Goal: Navigation & Orientation: Find specific page/section

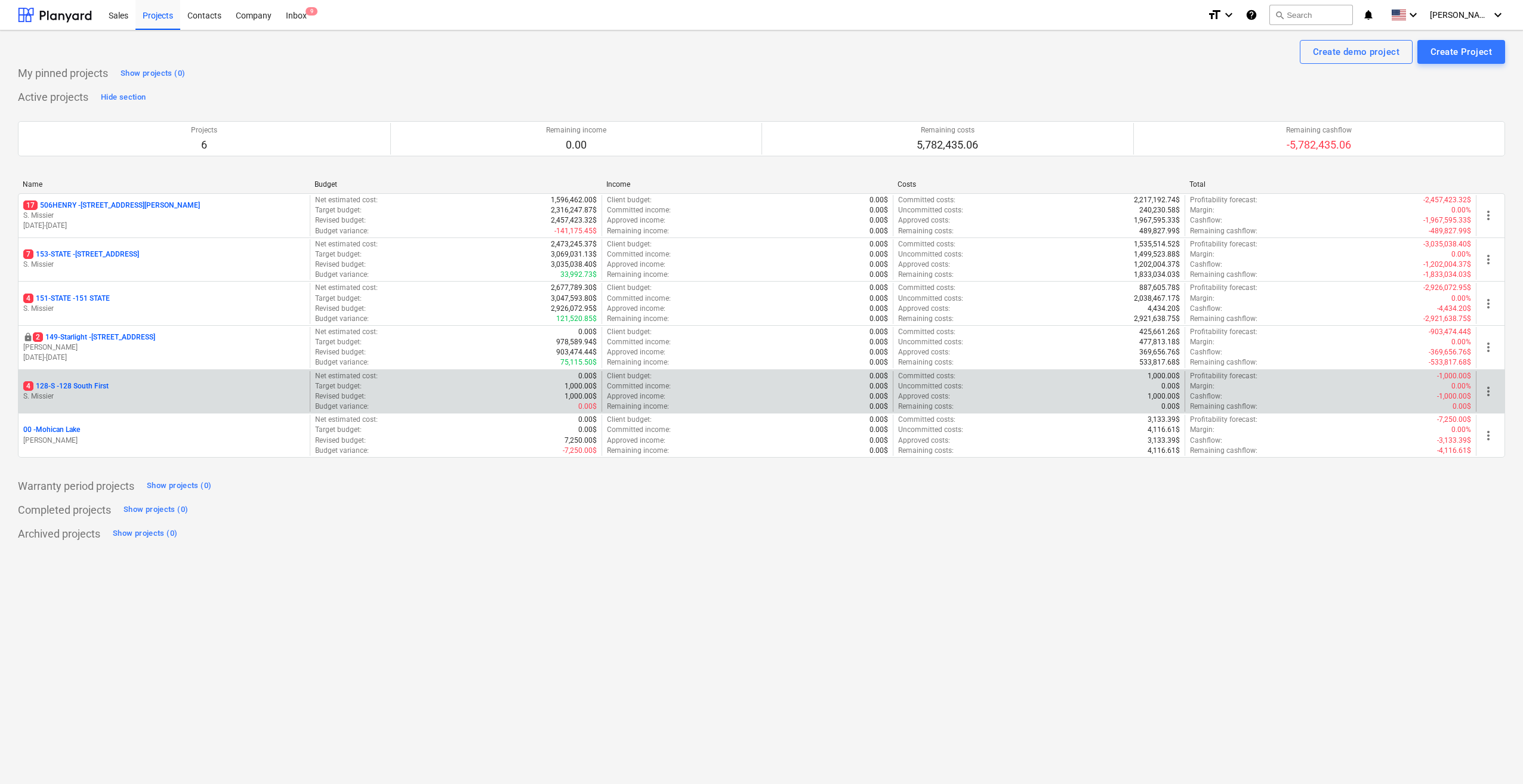
click at [54, 381] on p "4 128-S - 128 South First" at bounding box center [66, 386] width 86 height 10
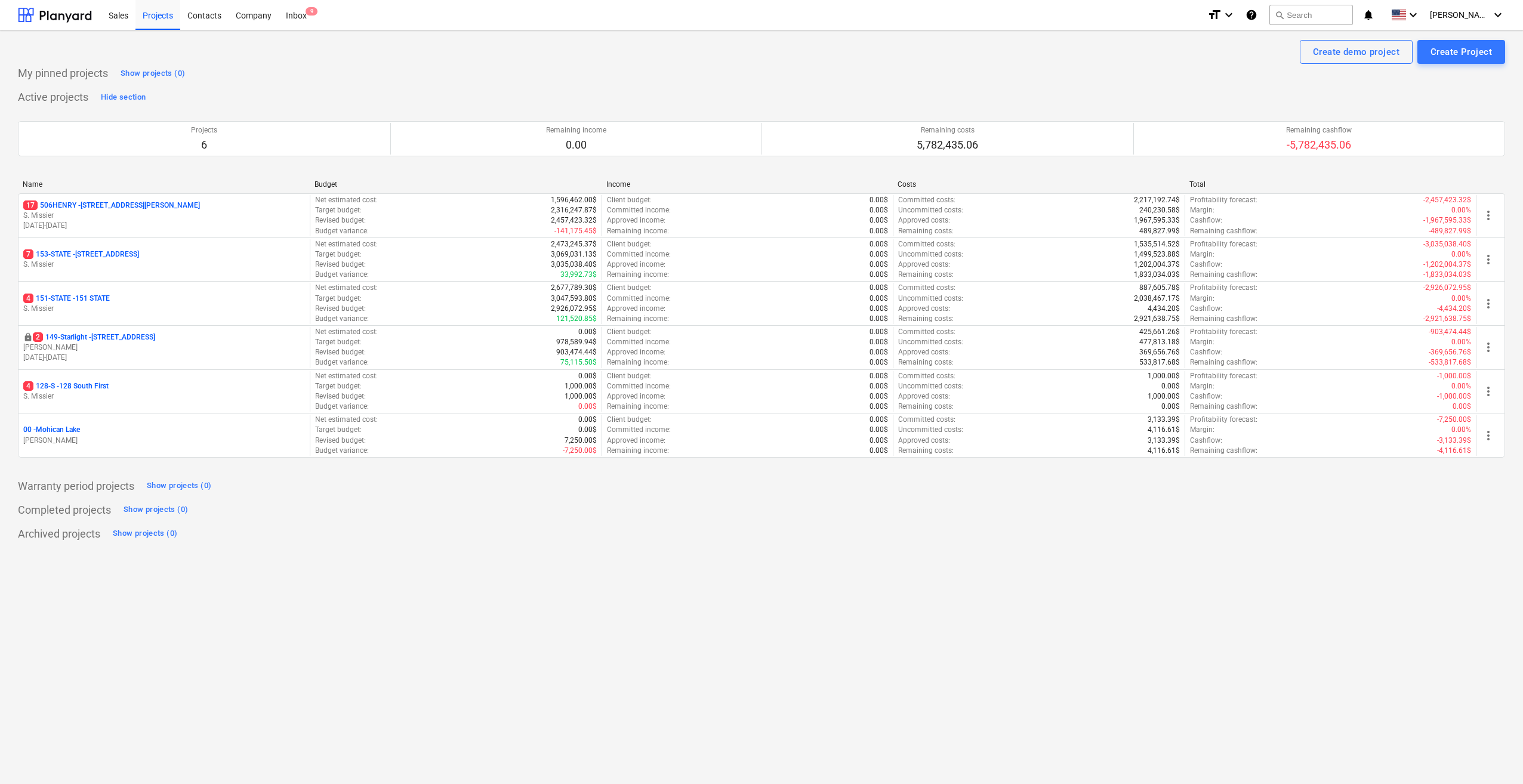
click at [1047, 609] on div "Create demo project Create Project My pinned projects Show projects (0) Active …" at bounding box center [761, 407] width 1523 height 753
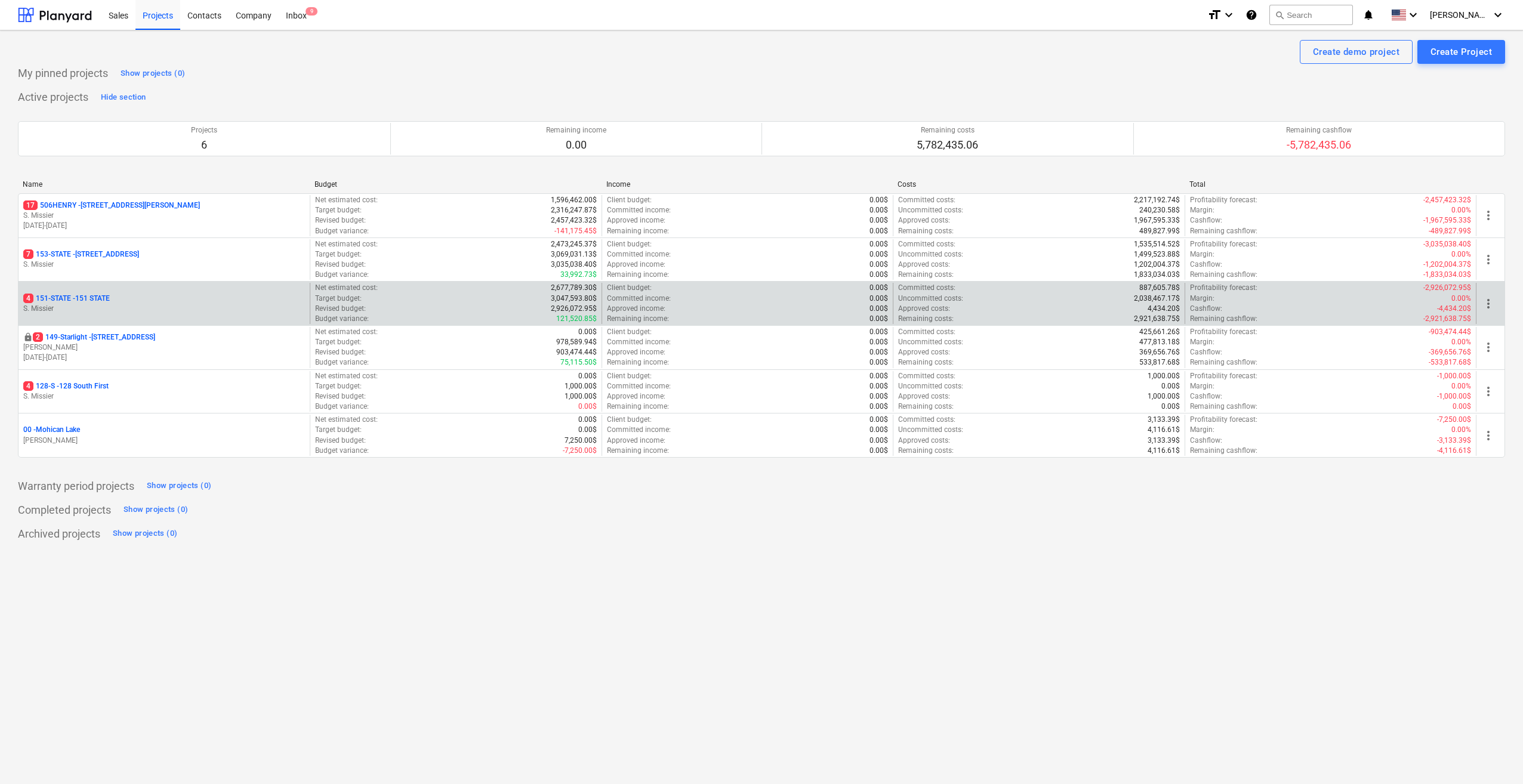
click at [49, 305] on p "S. Missier" at bounding box center [164, 308] width 282 height 10
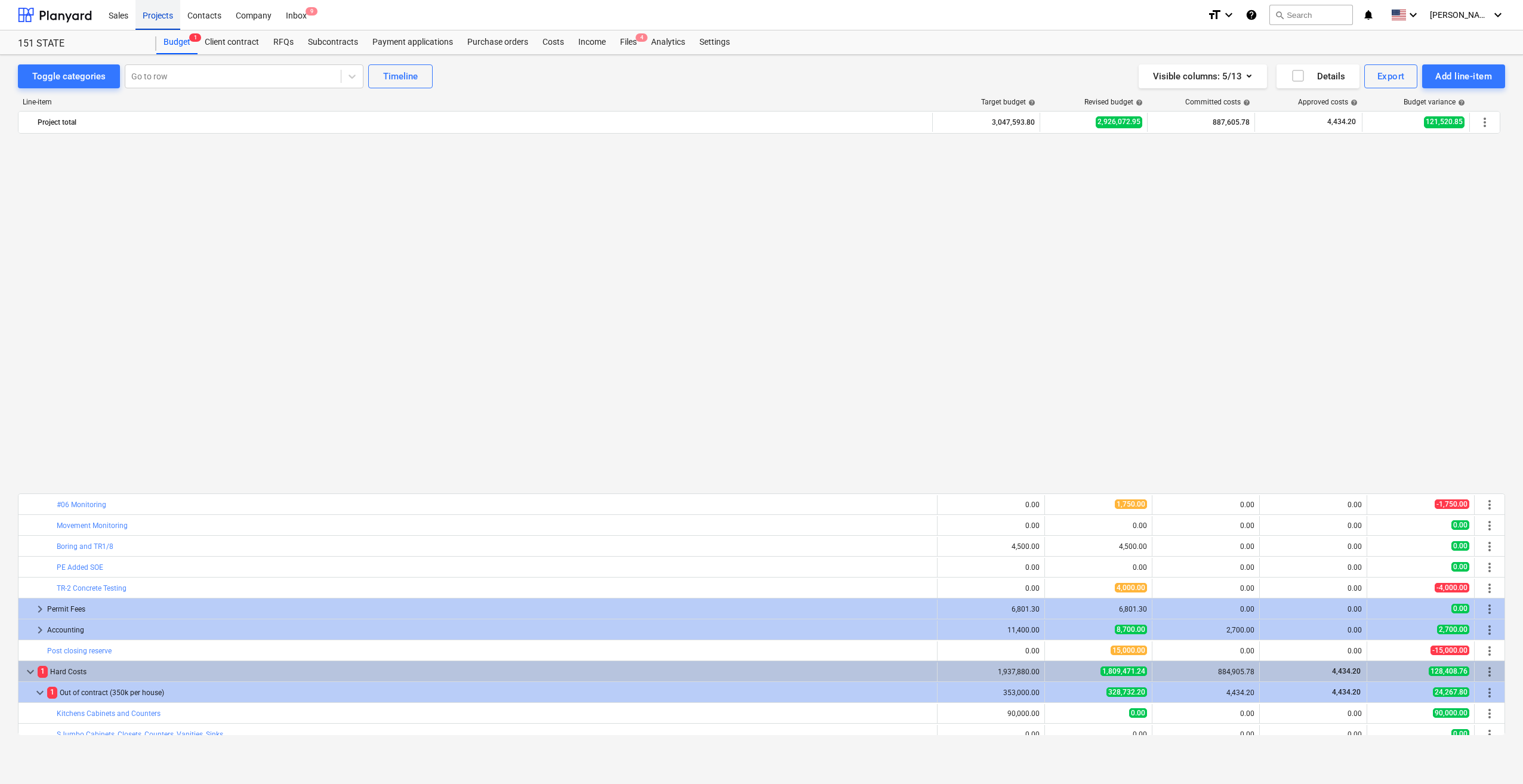
scroll to position [782, 0]
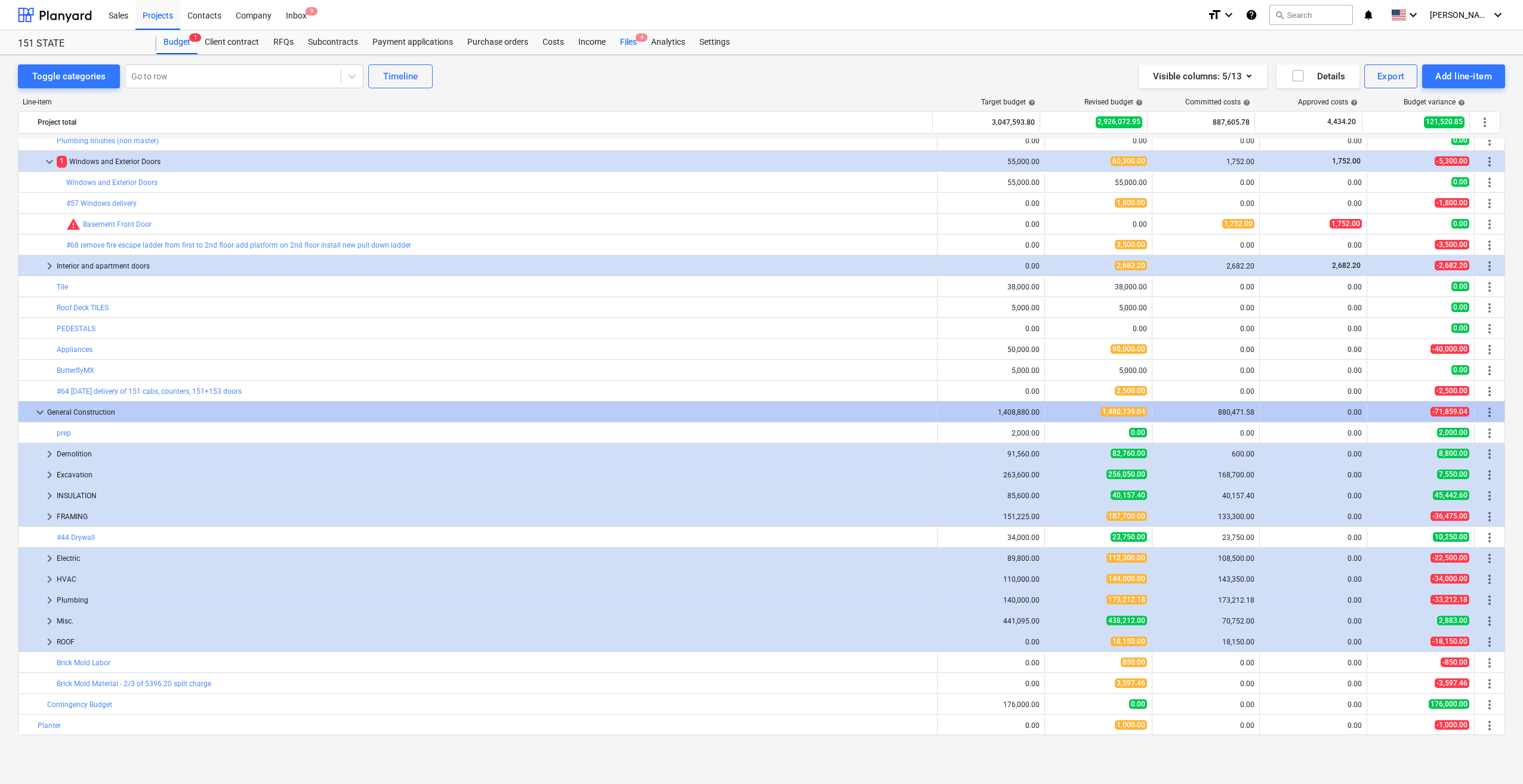
click at [625, 40] on div "Files 4" at bounding box center [628, 42] width 31 height 24
